Goal: Task Accomplishment & Management: Use online tool/utility

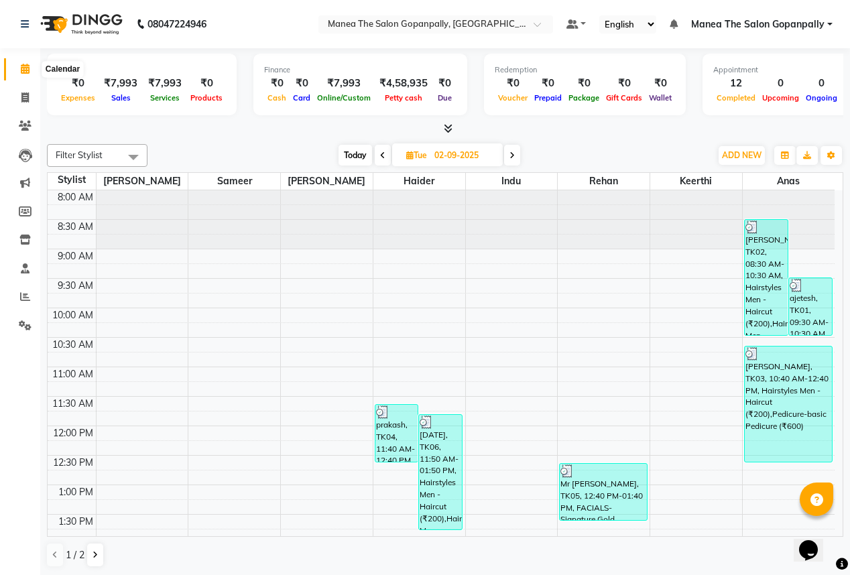
click at [26, 74] on span at bounding box center [24, 69] width 23 height 15
click at [24, 300] on icon at bounding box center [25, 297] width 10 height 10
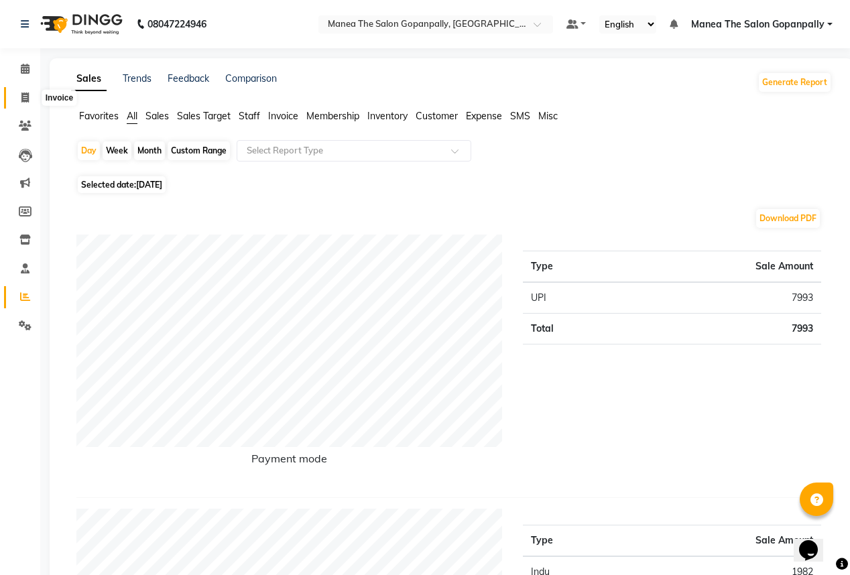
click at [21, 96] on icon at bounding box center [24, 98] width 7 height 10
select select "service"
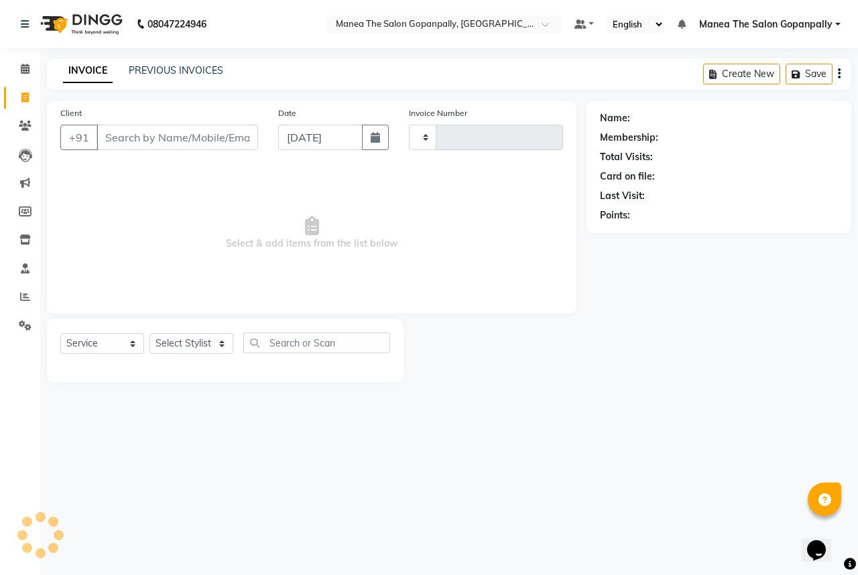
type input "2740"
select select "7027"
